Goal: Information Seeking & Learning: Learn about a topic

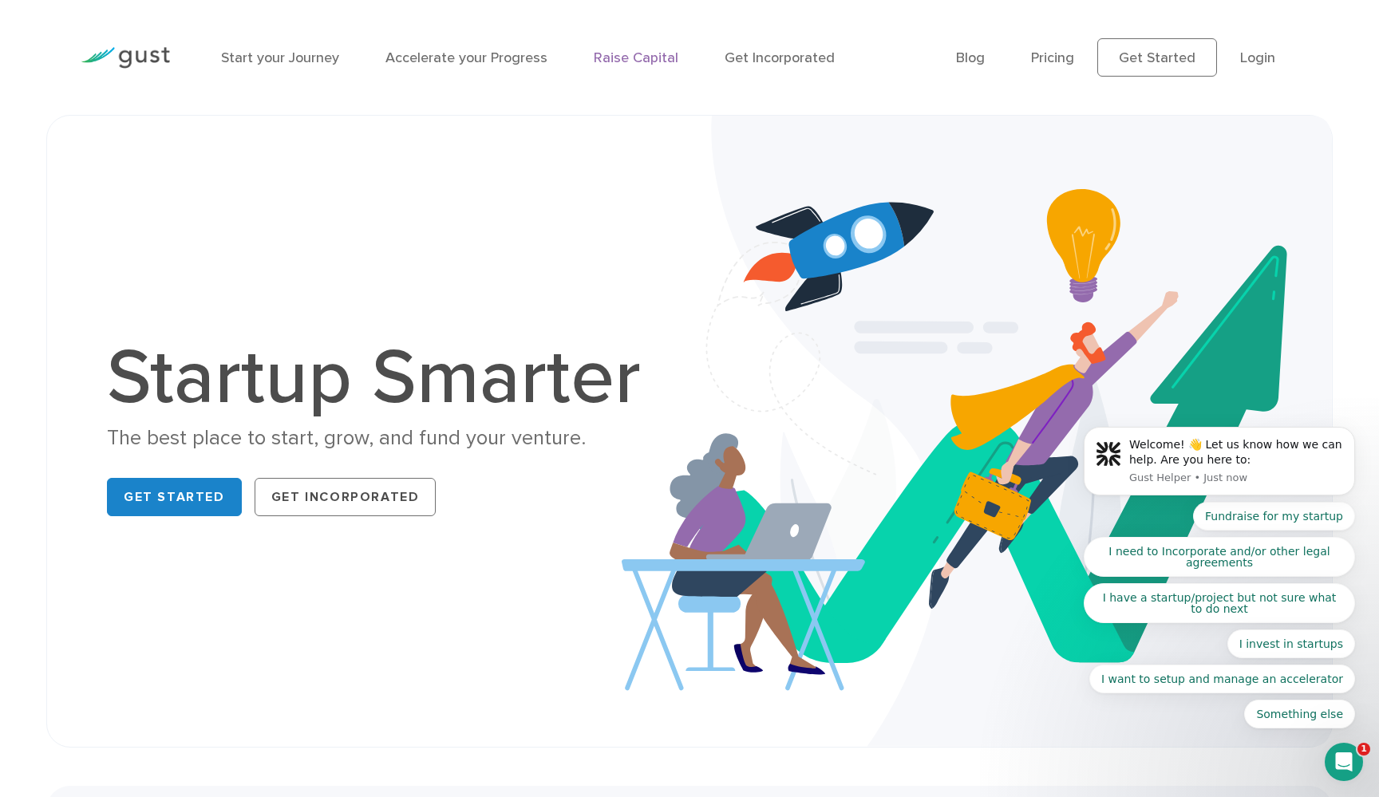
click at [642, 51] on link "Raise Capital" at bounding box center [636, 57] width 85 height 17
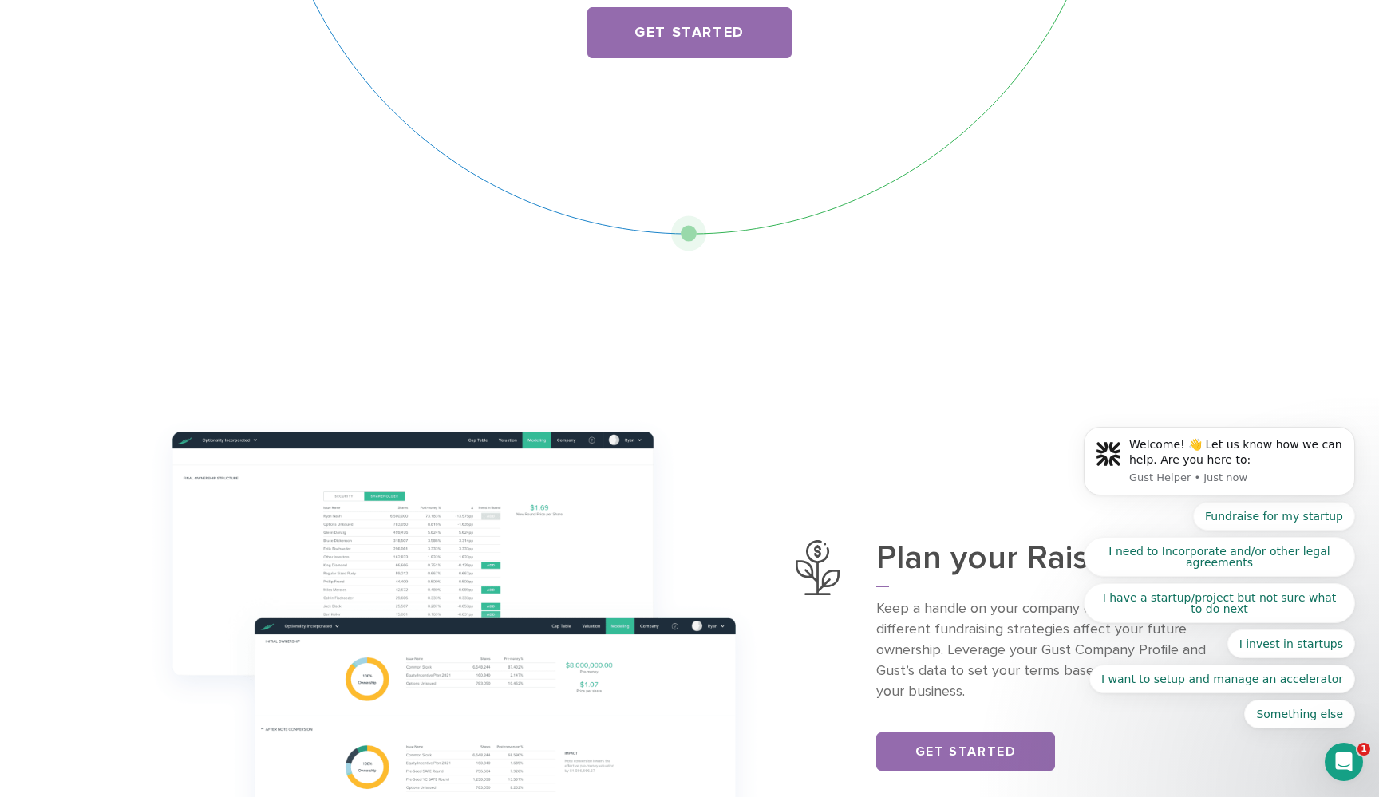
scroll to position [343, 0]
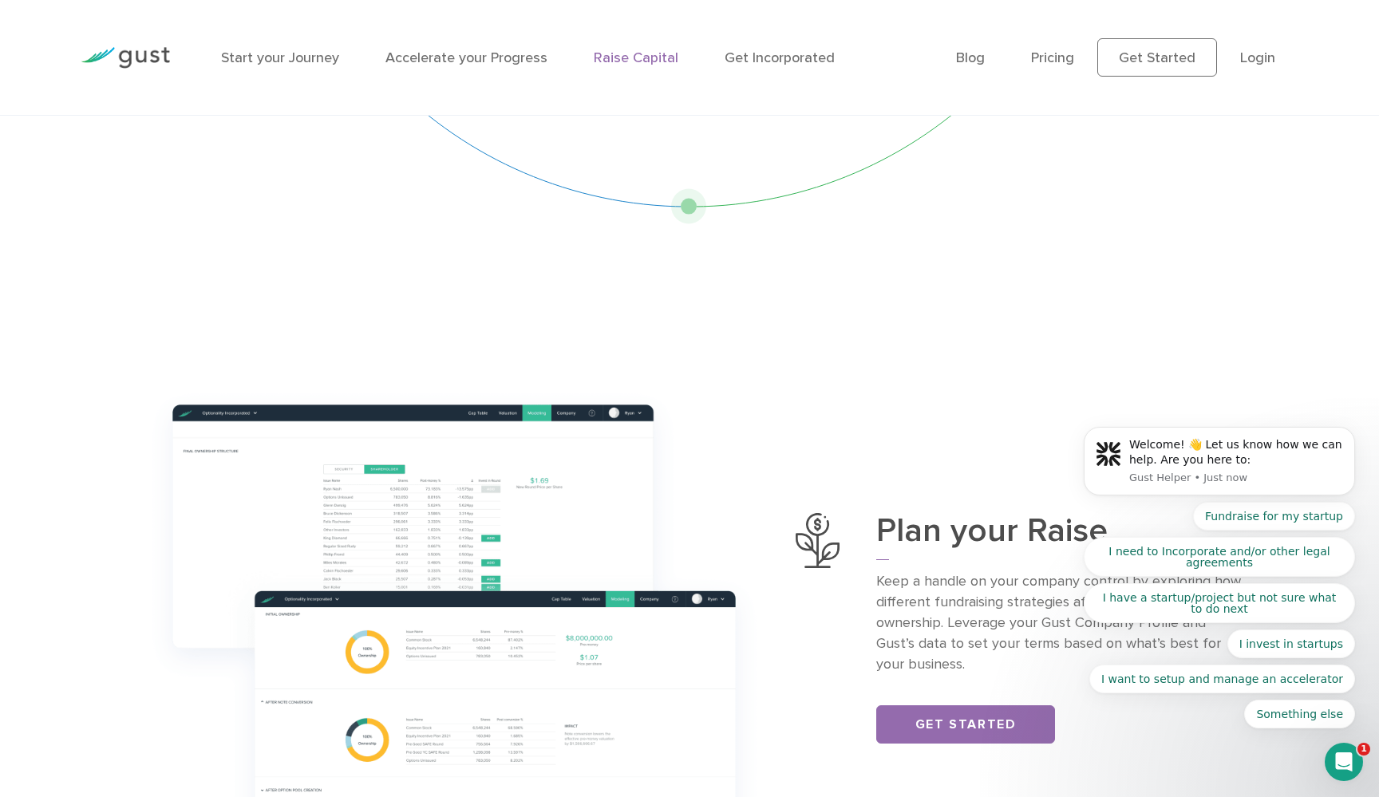
click at [1353, 751] on div "Open Intercom Messenger" at bounding box center [1343, 762] width 53 height 53
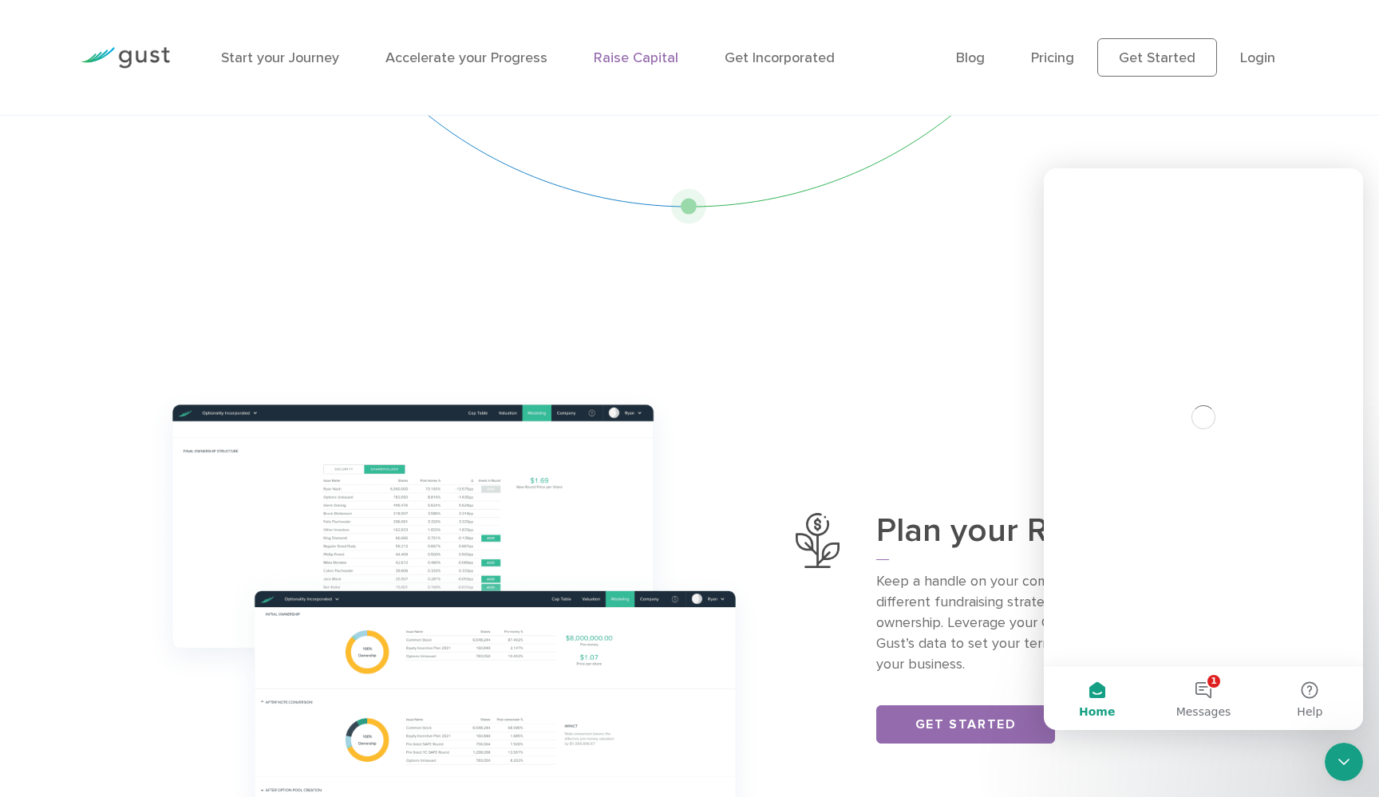
scroll to position [0, 0]
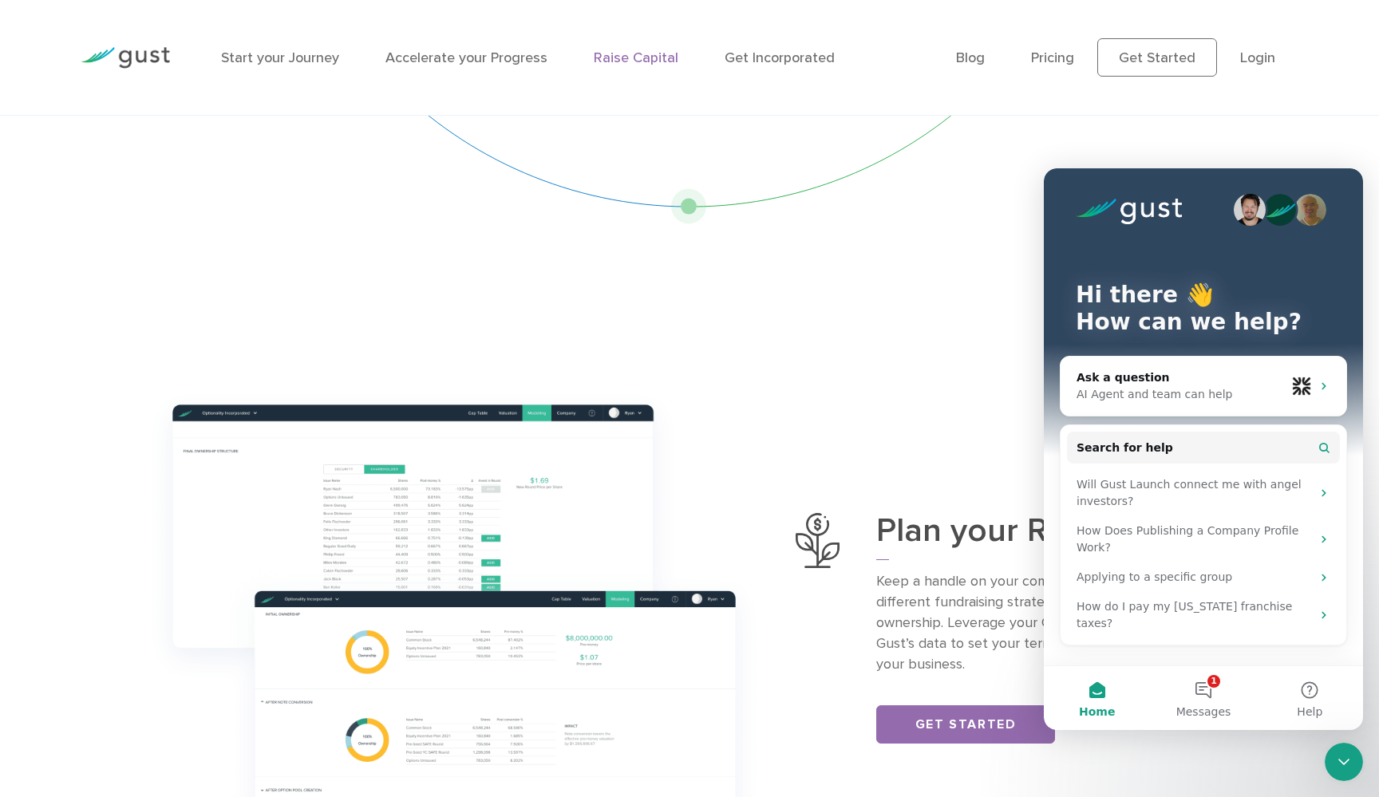
click at [1353, 751] on div "Close Intercom Messenger" at bounding box center [1344, 762] width 38 height 38
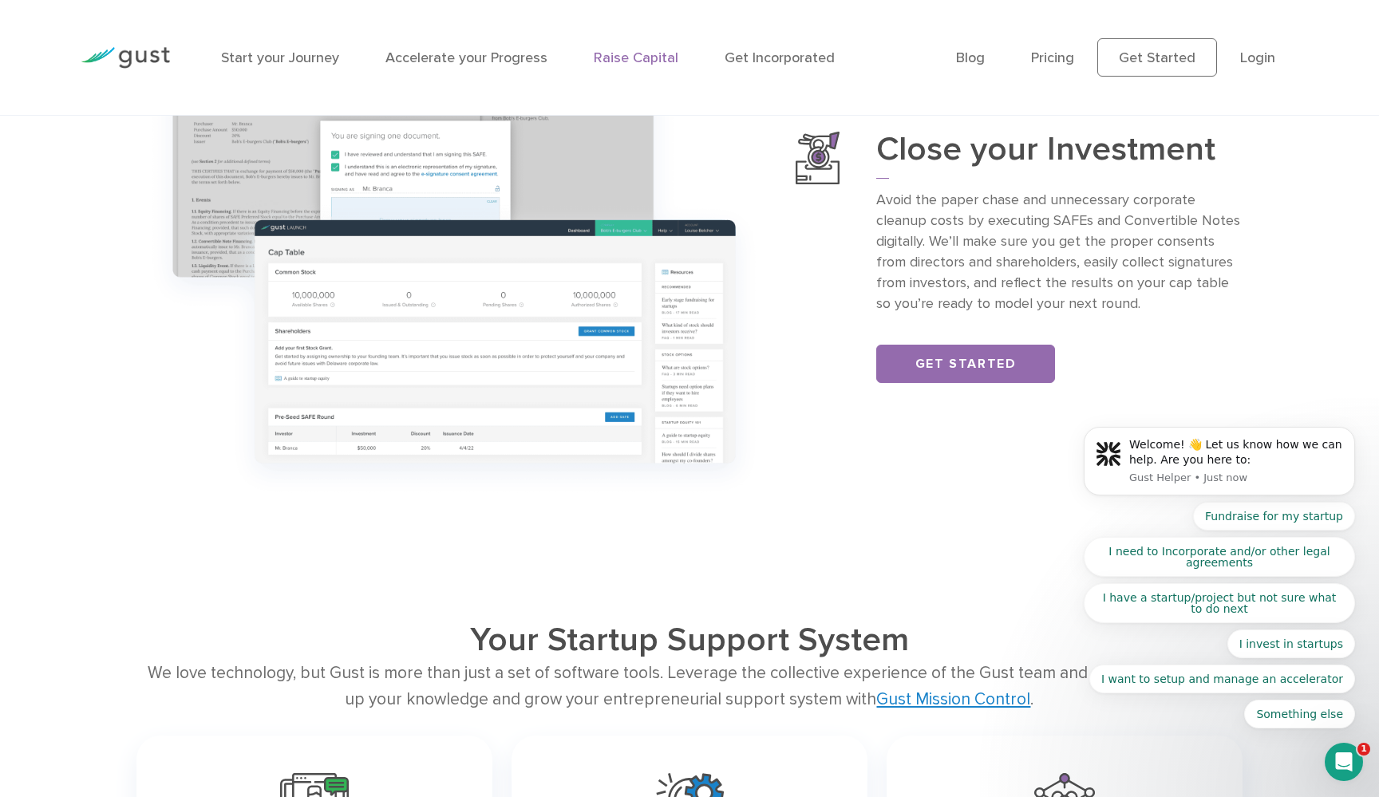
scroll to position [1944, 0]
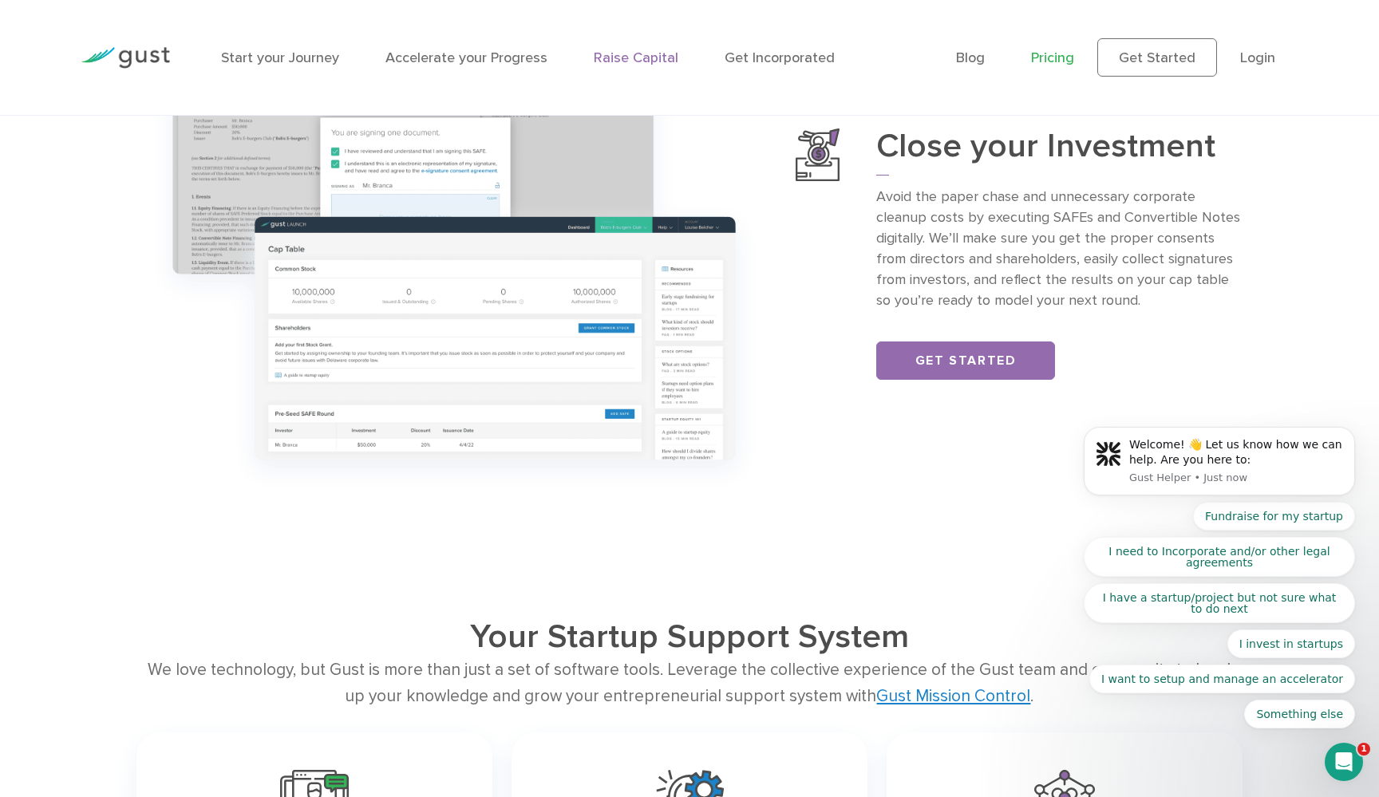
click at [1060, 53] on link "Pricing" at bounding box center [1052, 57] width 43 height 17
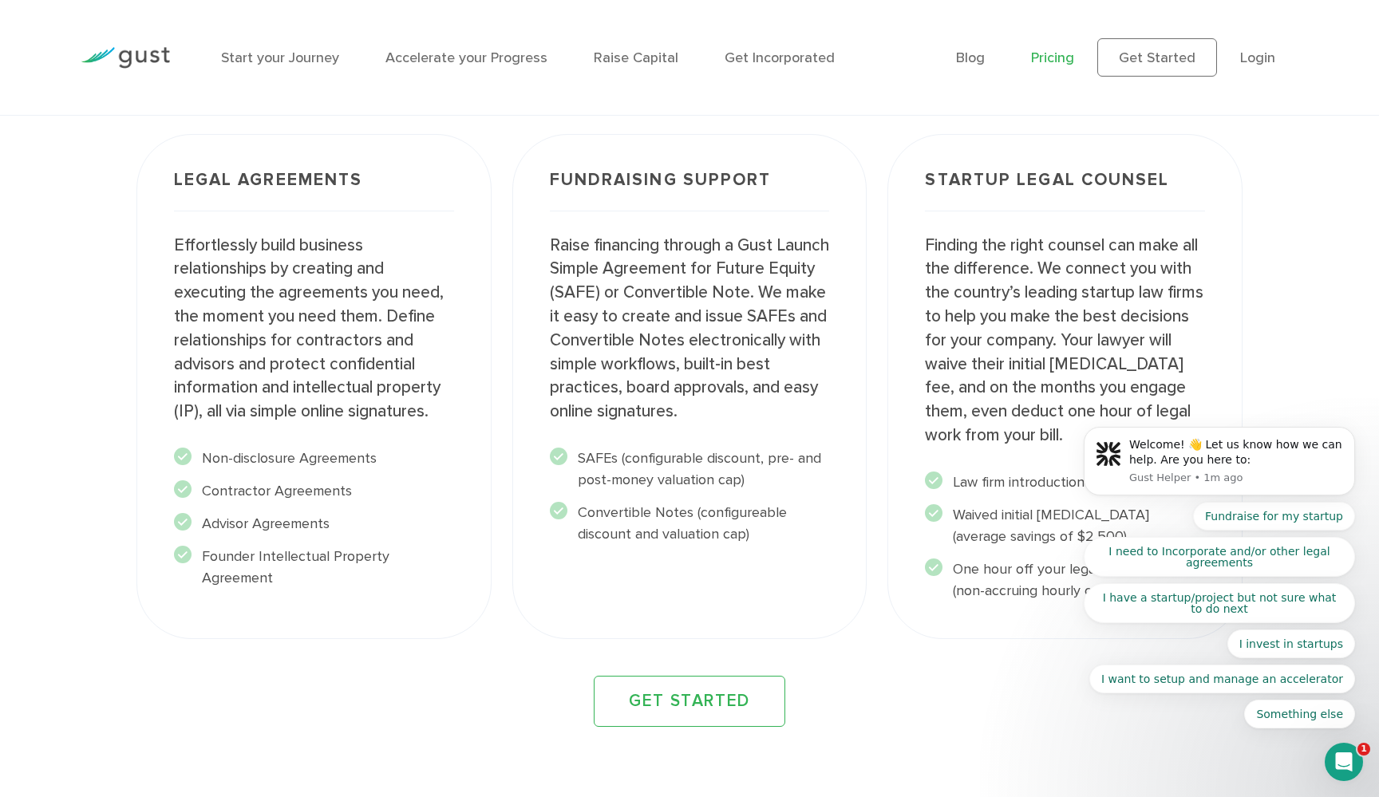
scroll to position [2059, 0]
click at [494, 434] on div "Legal Agreements Effortlessly build business relationships by creating and exec…" at bounding box center [314, 388] width 376 height 526
click at [511, 419] on div "Fundraising Support Raise financing through a Gust Launch Simple Agreement for …" at bounding box center [690, 388] width 376 height 526
click at [513, 419] on div "Fundraising Support Raise financing through a Gust Launch Simple Agreement for …" at bounding box center [689, 388] width 355 height 505
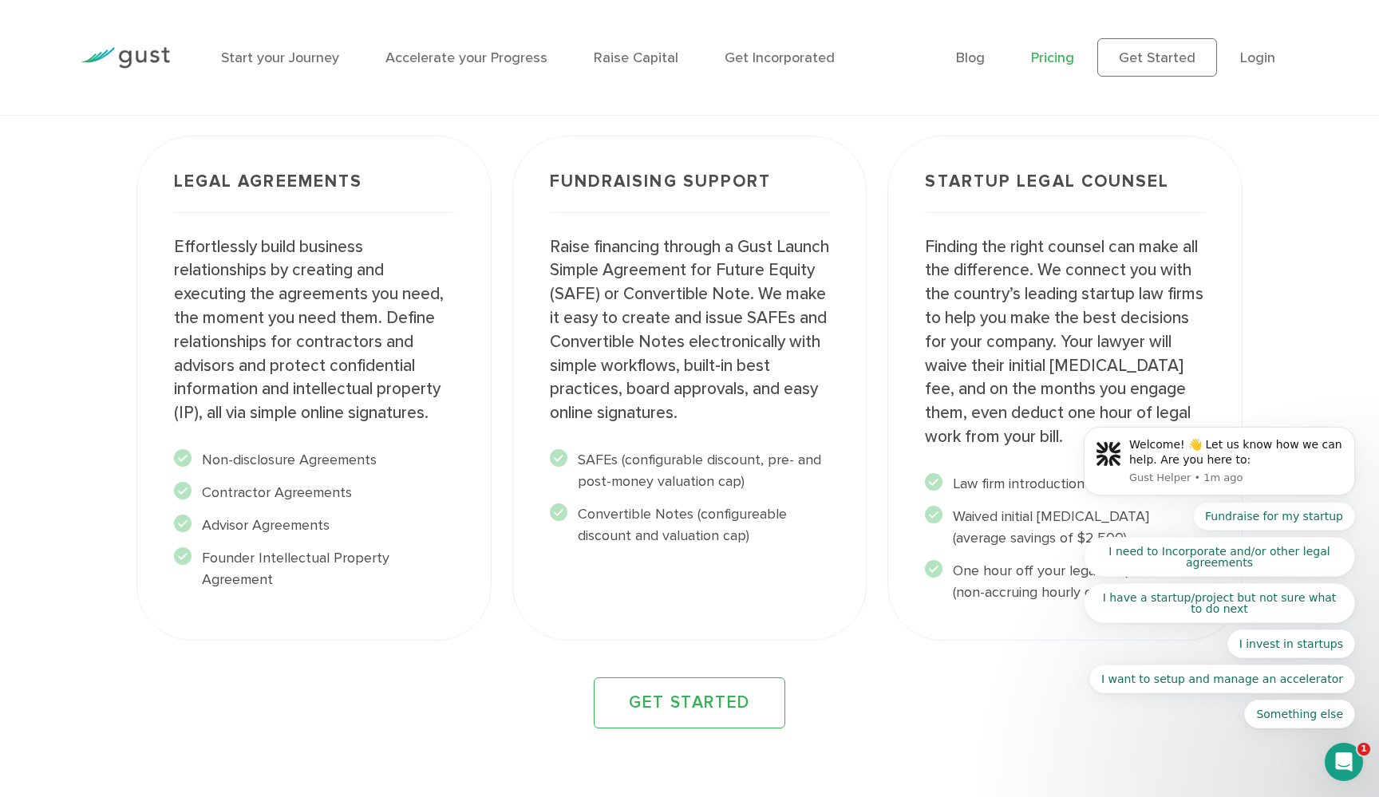
click at [513, 415] on div "Fundraising Support Raise financing through a Gust Launch Simple Agreement for …" at bounding box center [689, 388] width 355 height 505
click at [514, 389] on div "Fundraising Support Raise financing through a Gust Launch Simple Agreement for …" at bounding box center [689, 388] width 355 height 505
click at [502, 389] on div "Fundraising Support Raise financing through a Gust Launch Simple Agreement for …" at bounding box center [690, 388] width 376 height 526
click at [500, 389] on div "Legal Agreements Effortlessly build business relationships by creating and exec…" at bounding box center [314, 388] width 376 height 526
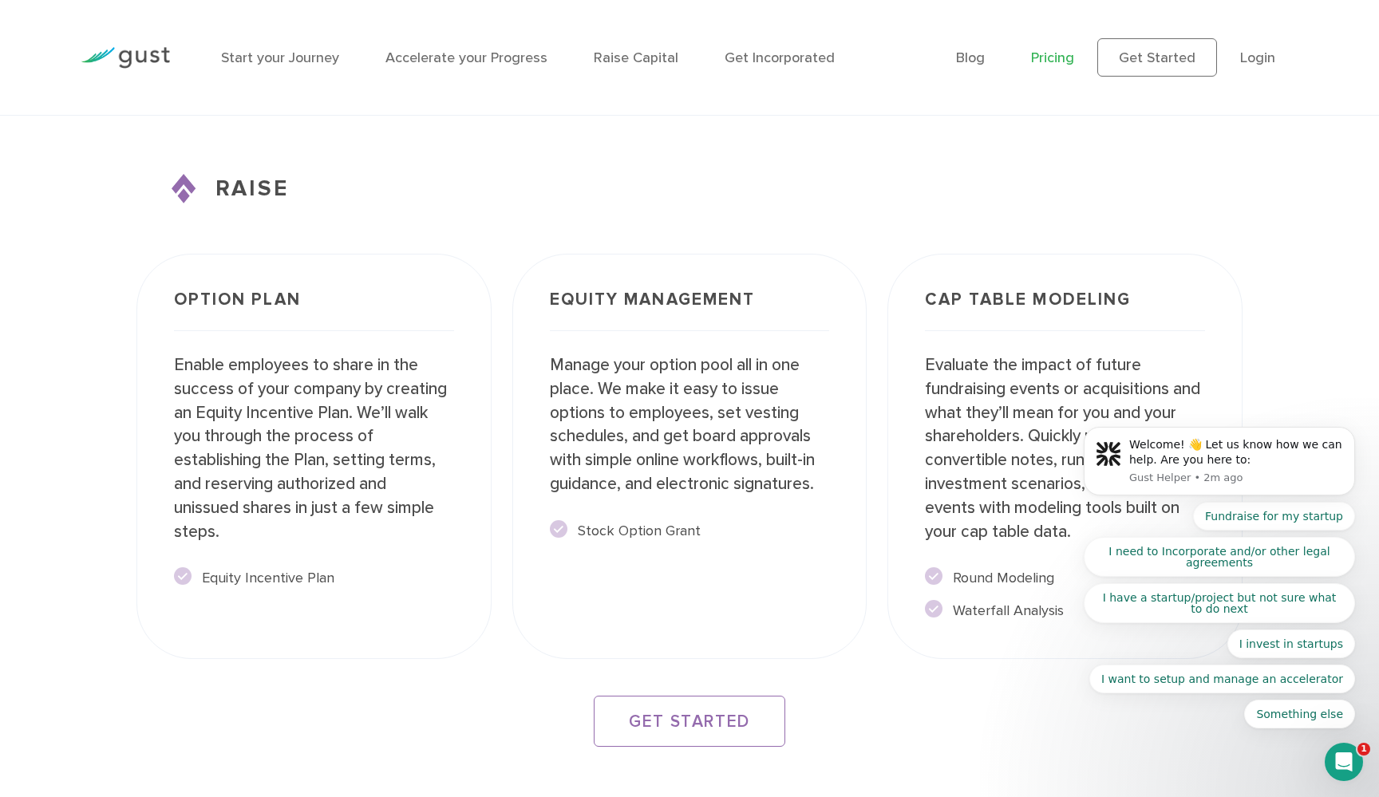
scroll to position [2711, 0]
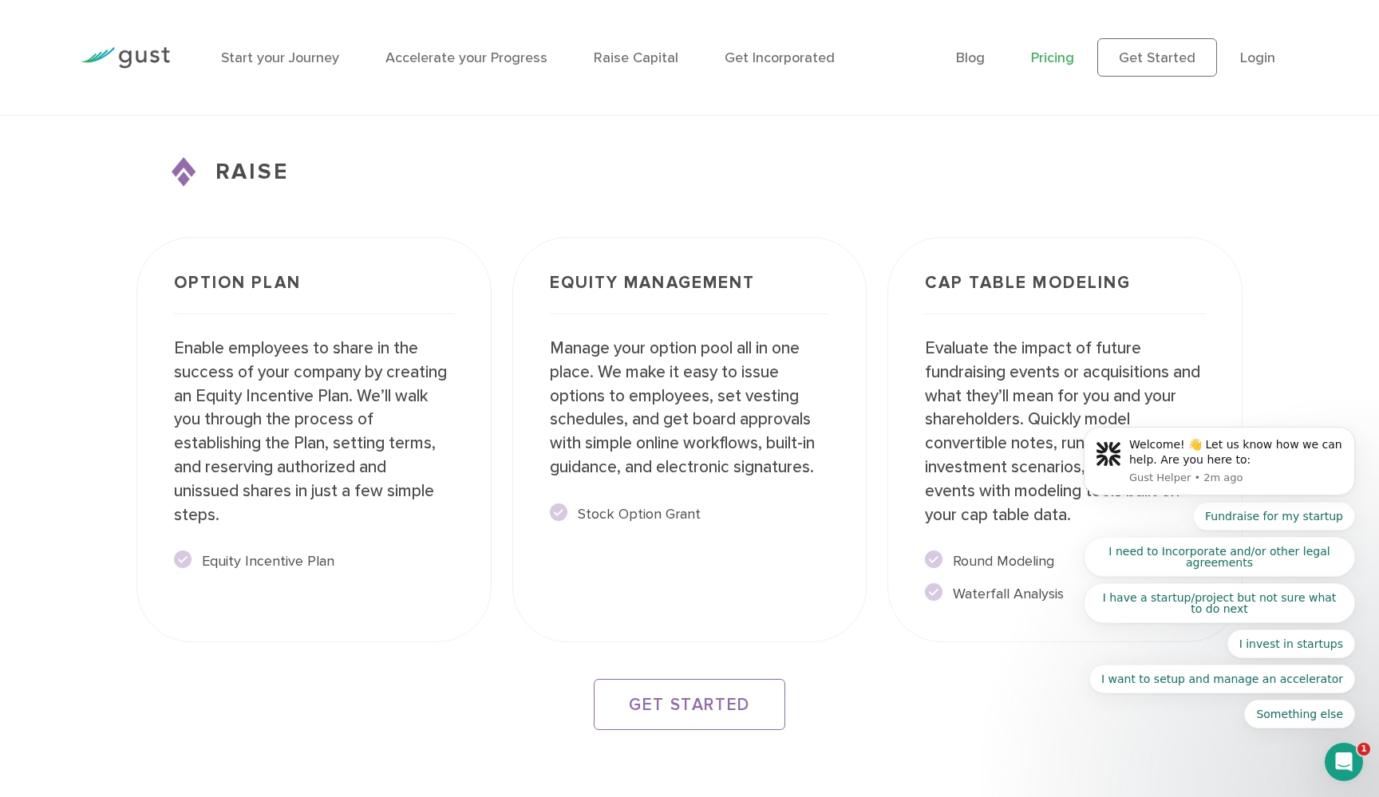
click at [493, 376] on div "Option Plan Enable employees to share in the success of your company by creatin…" at bounding box center [314, 440] width 376 height 427
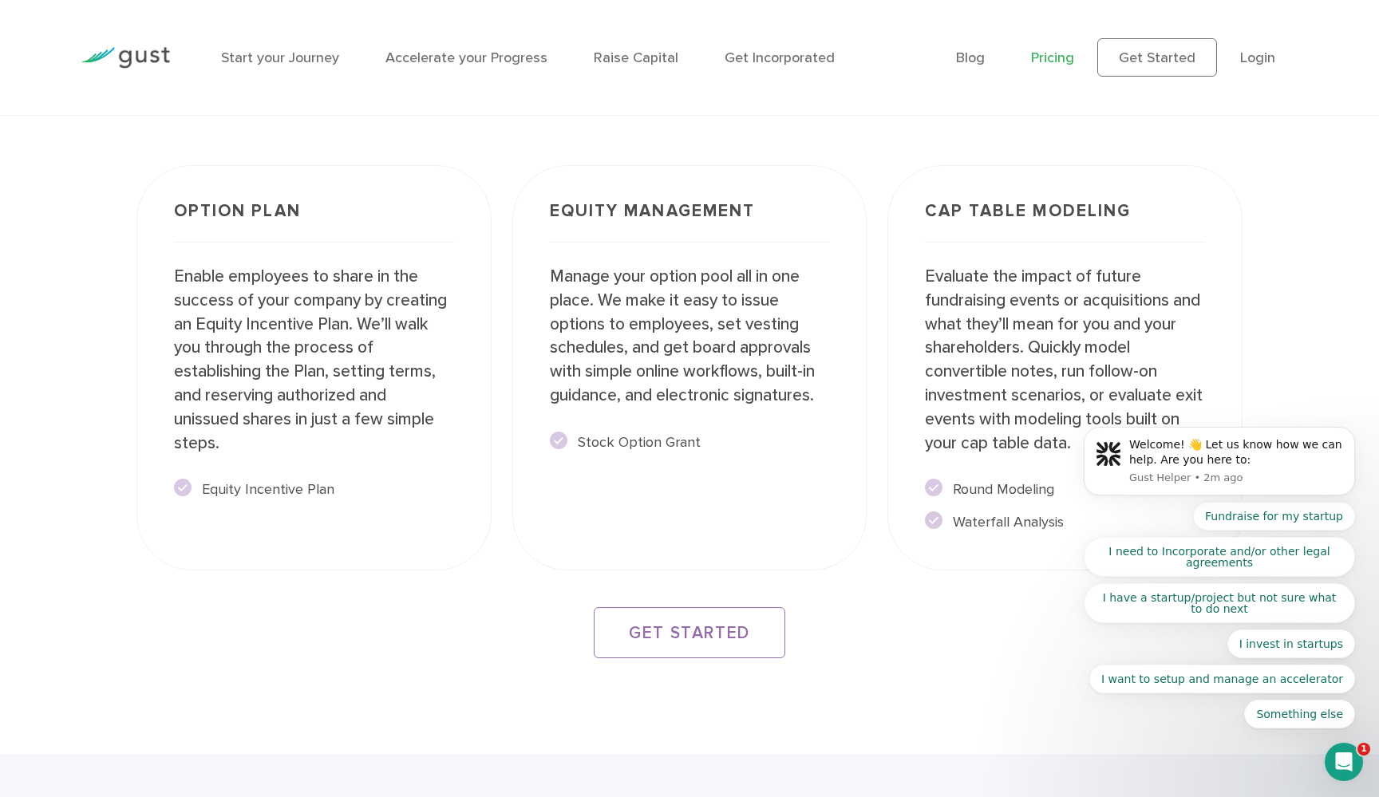
scroll to position [2780, 0]
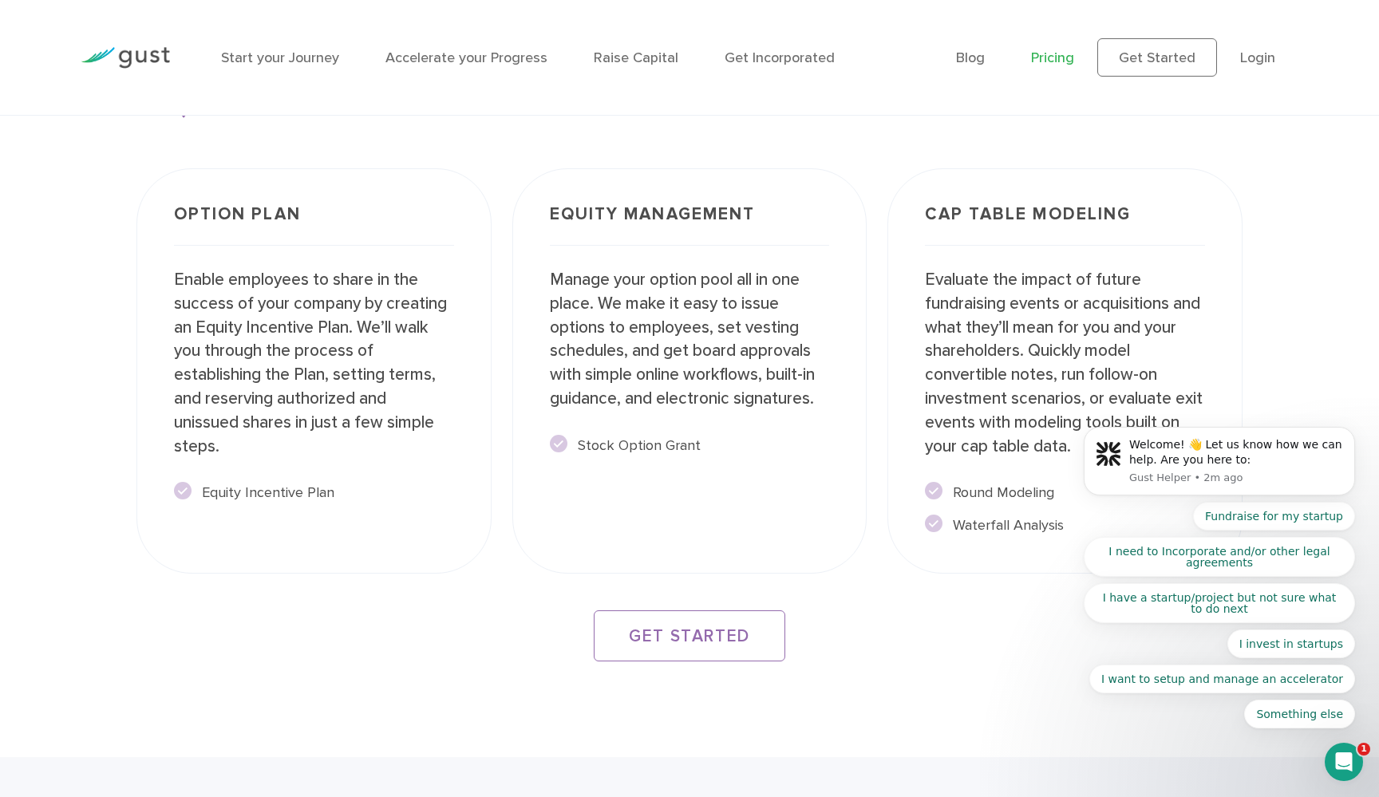
click at [493, 376] on div "Option Plan Enable employees to share in the success of your company by creatin…" at bounding box center [314, 371] width 376 height 427
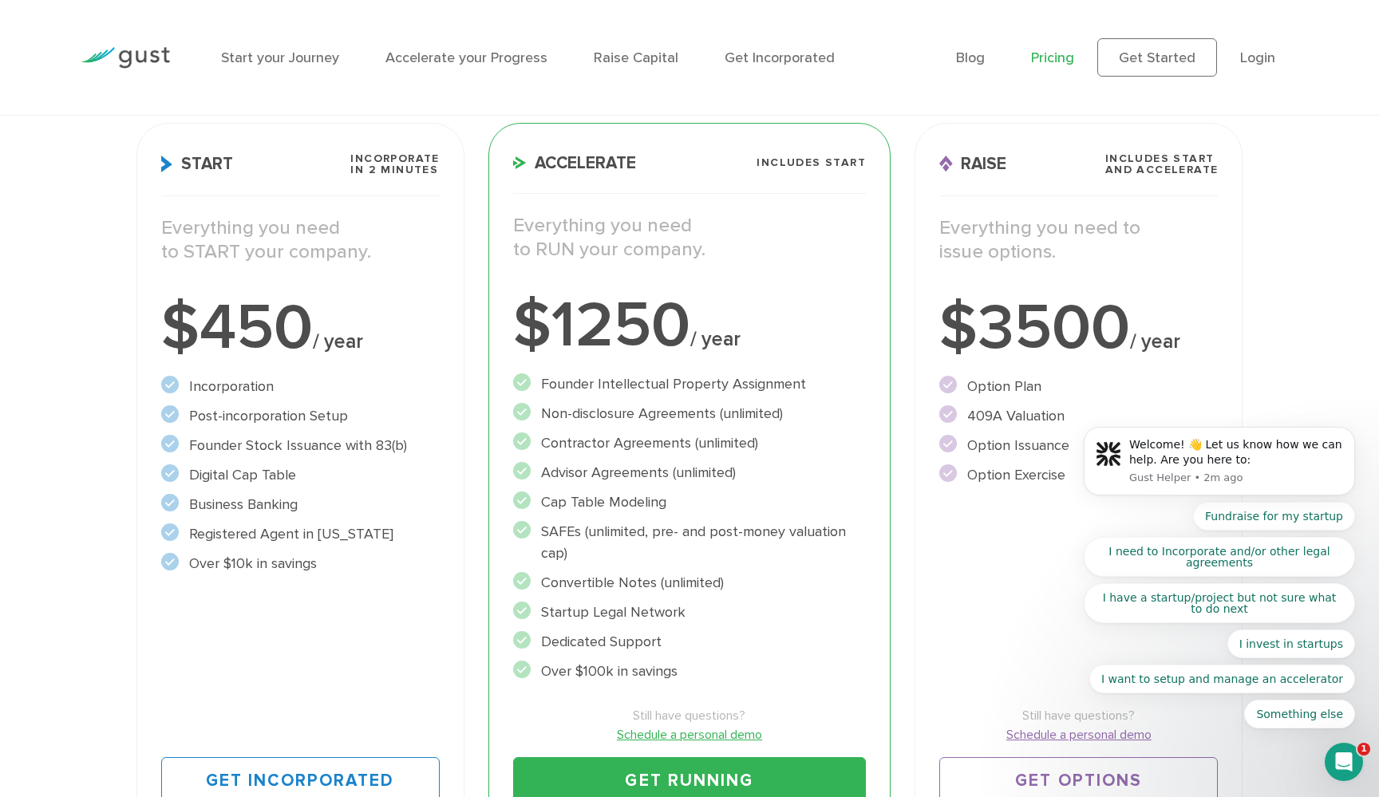
scroll to position [232, 0]
click at [473, 425] on div "Start Incorporate in 2 Minutes Everything you need to START your company. $450 …" at bounding box center [300, 479] width 352 height 737
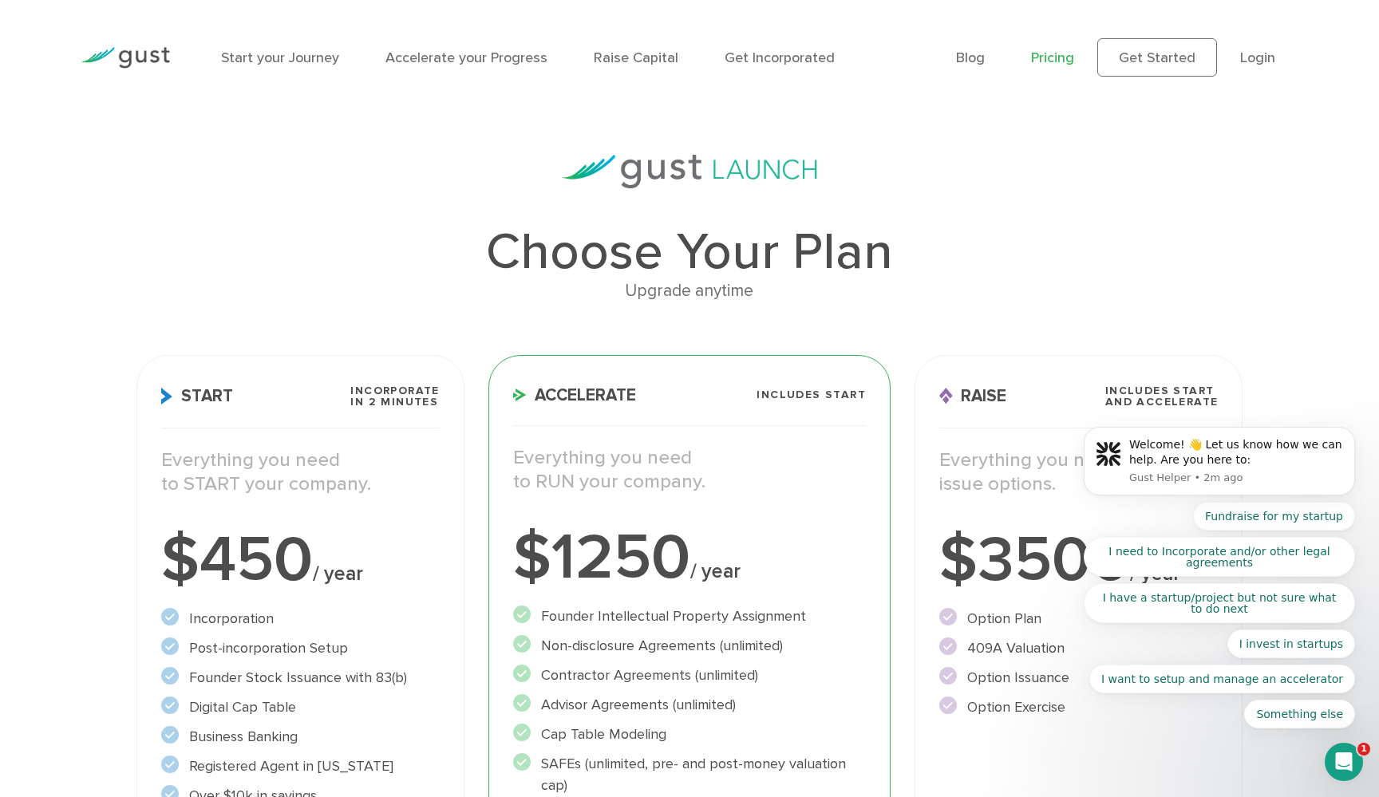
scroll to position [0, 0]
click at [515, 329] on div "Choose Your Plan Upgrade anytime Start Incorporate in 2 Minutes Everything you …" at bounding box center [689, 617] width 1131 height 925
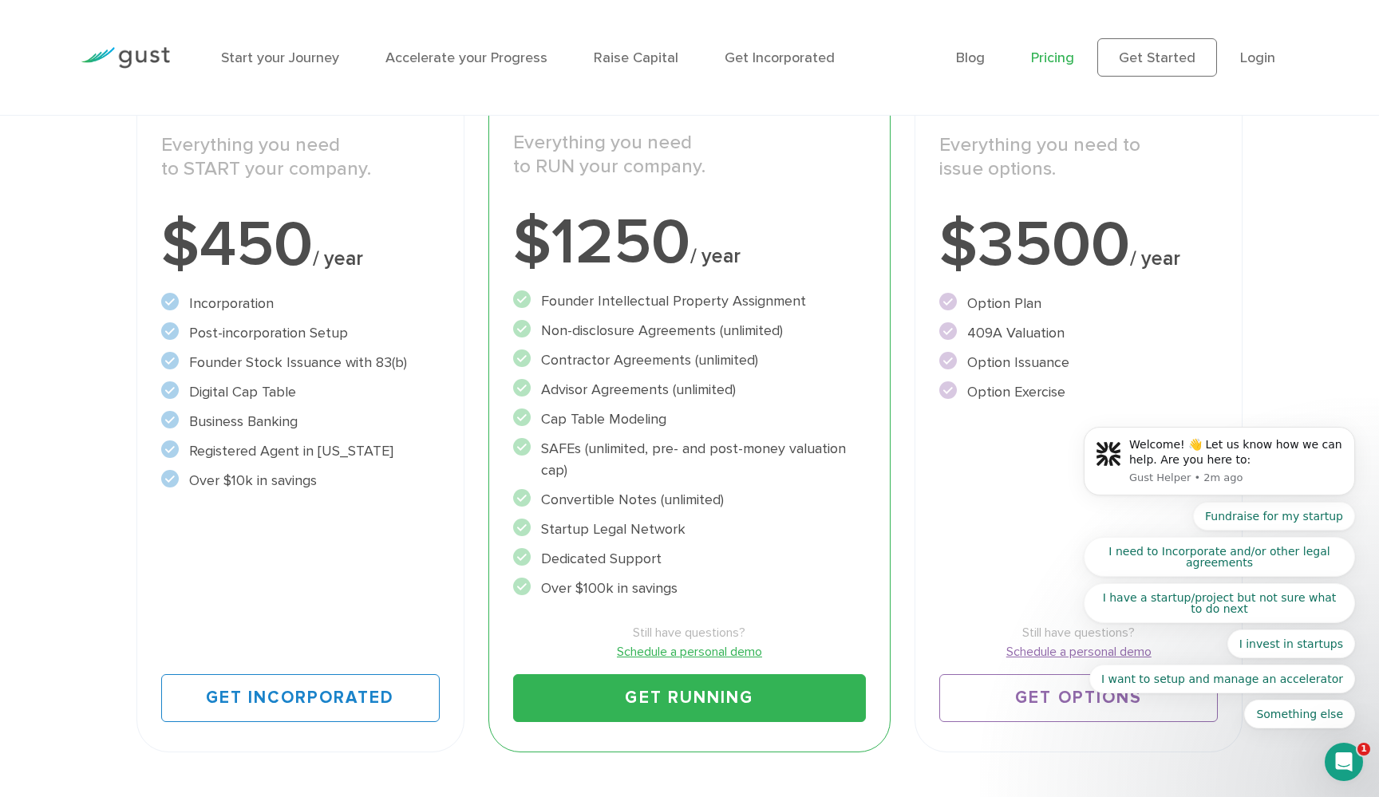
scroll to position [314, 0]
click at [636, 57] on link "Raise Capital" at bounding box center [636, 57] width 85 height 17
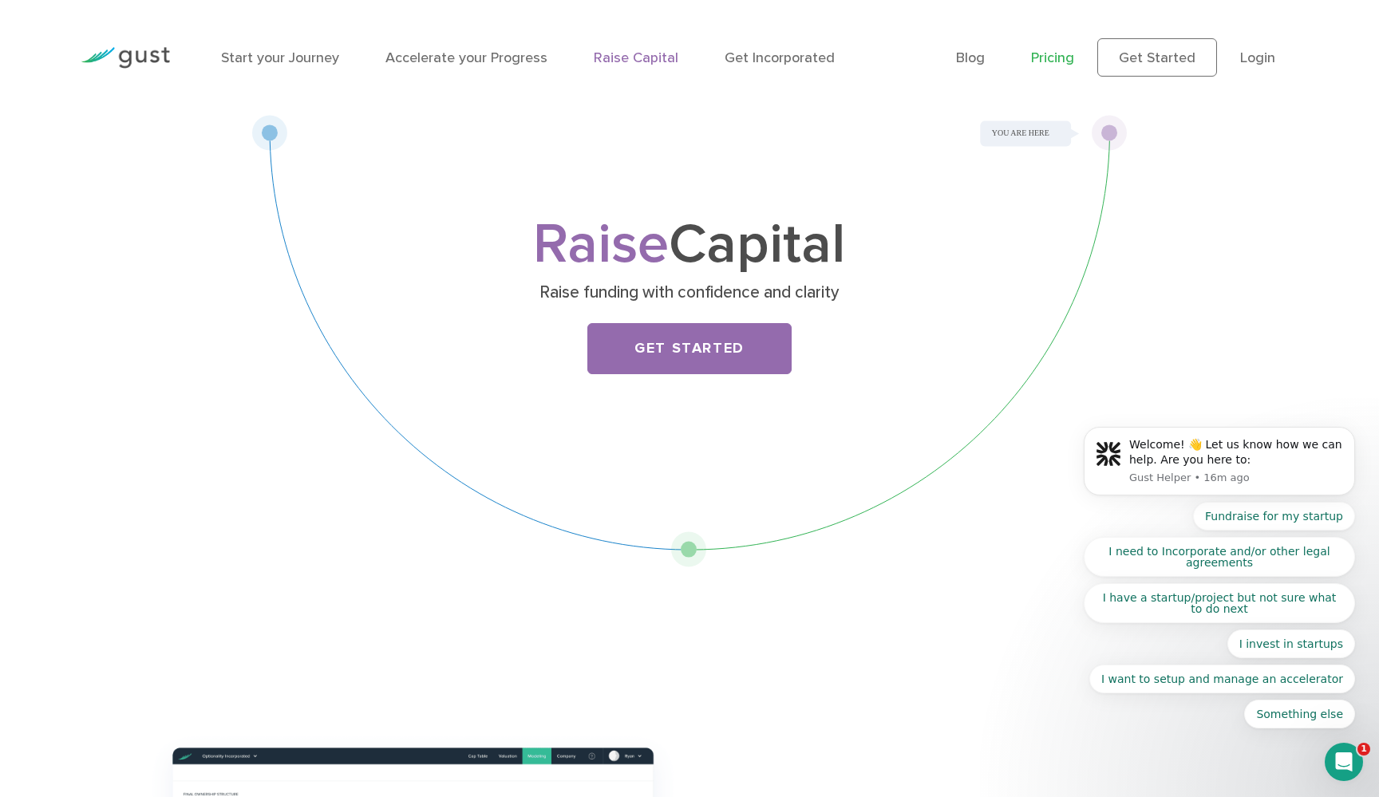
click at [1066, 59] on link "Pricing" at bounding box center [1052, 57] width 43 height 17
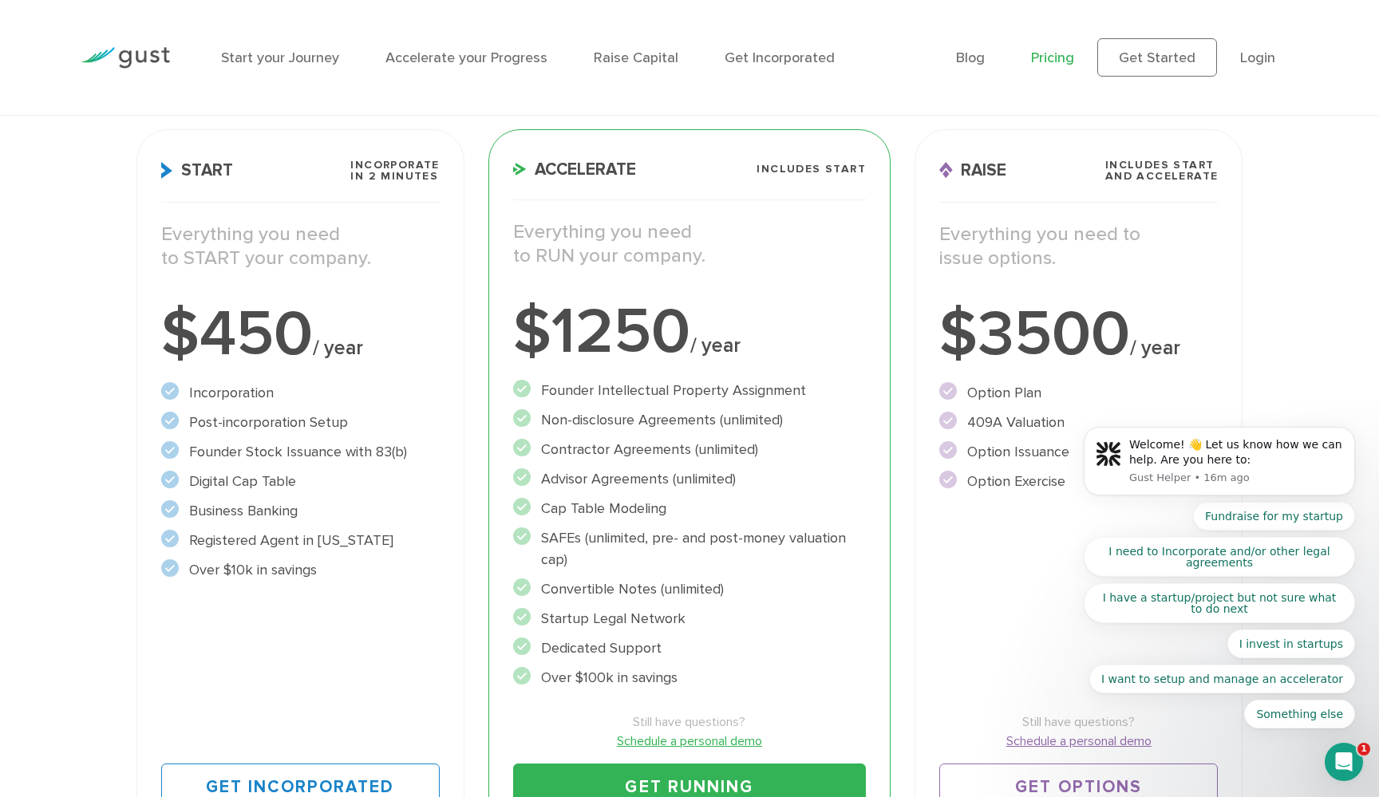
scroll to position [226, 0]
click at [1354, 439] on button "Dismiss notification" at bounding box center [1350, 431] width 21 height 21
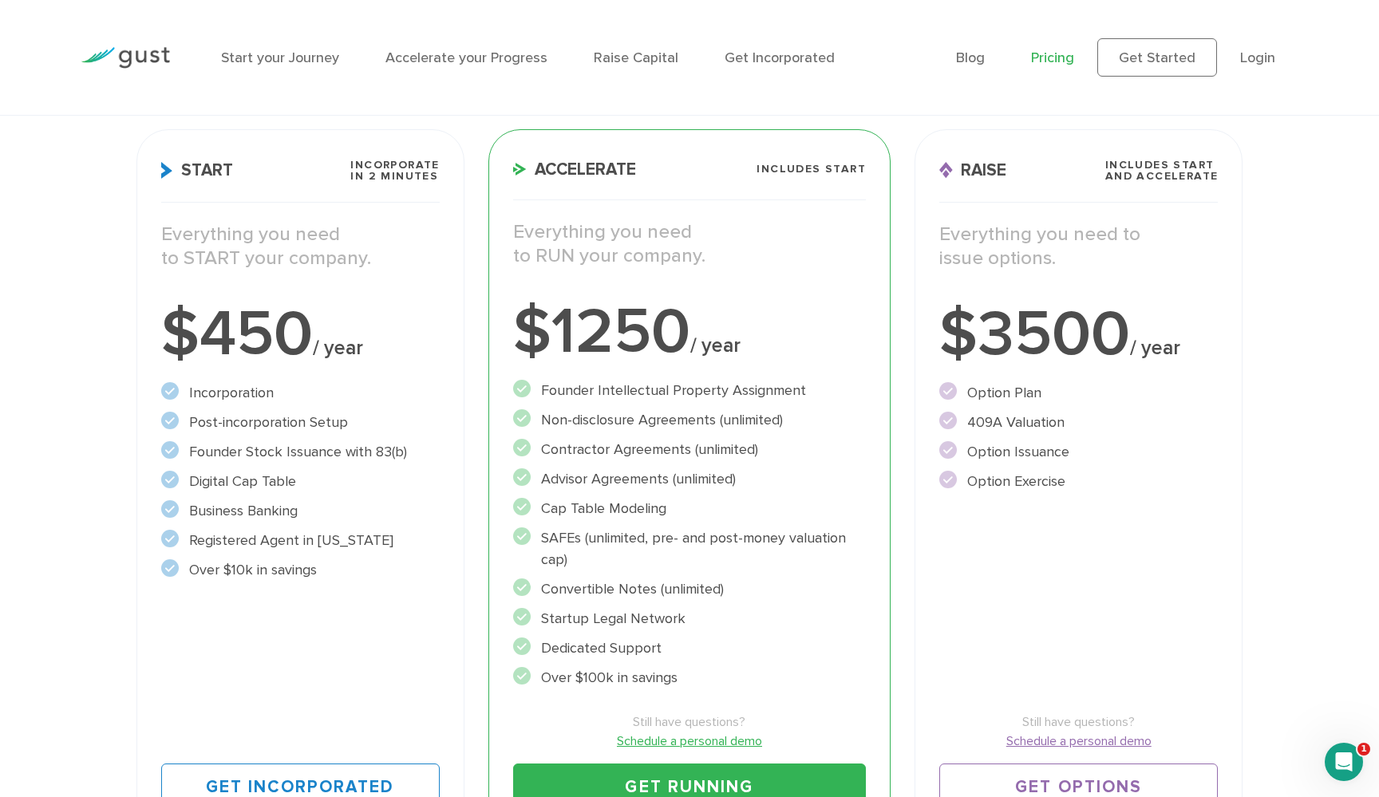
click at [694, 89] on div "Start your Journey Accelerate your Progress Raise Capital Get Incorporated" at bounding box center [576, 57] width 734 height 69
click at [720, 0] on div "Start your Journey Accelerate your Progress Raise Capital Get Incorporated Blog…" at bounding box center [689, 57] width 1241 height 115
